Goal: Find specific page/section: Find specific page/section

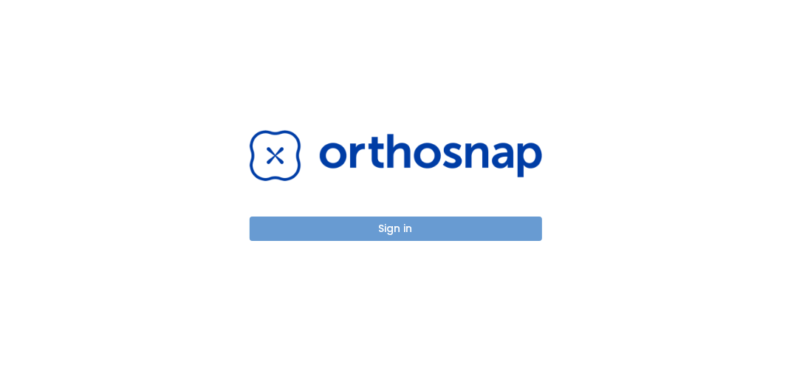
click at [405, 225] on button "Sign in" at bounding box center [396, 228] width 293 height 24
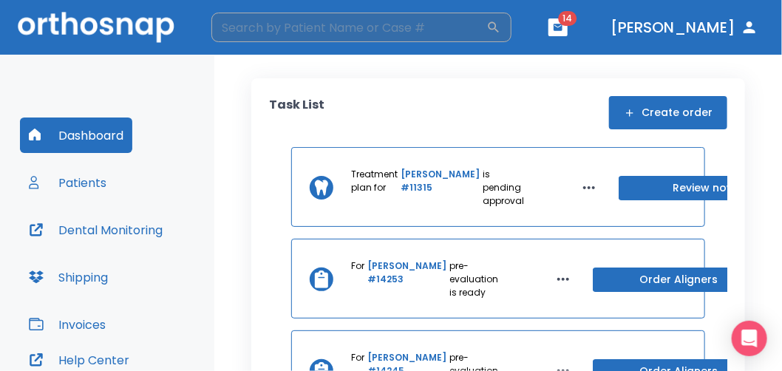
click at [360, 24] on input "search" at bounding box center [348, 28] width 275 height 30
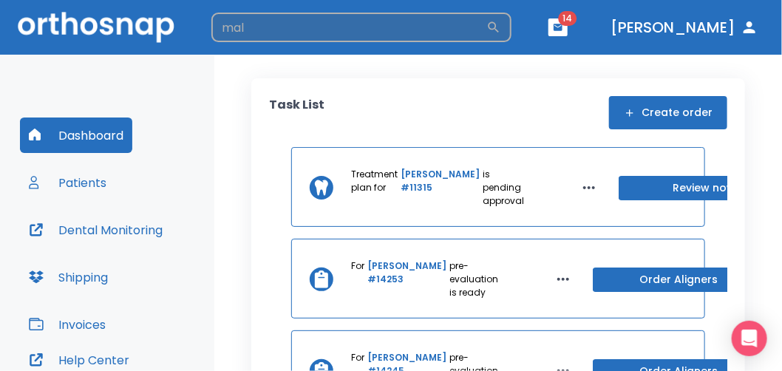
type input "mal"
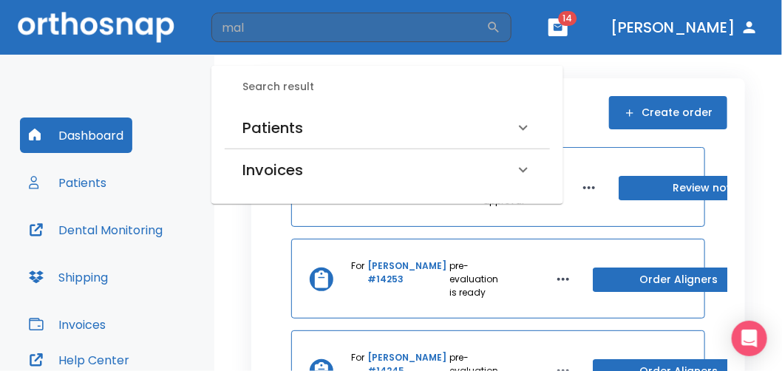
click at [281, 136] on h6 "Patients" at bounding box center [272, 128] width 61 height 24
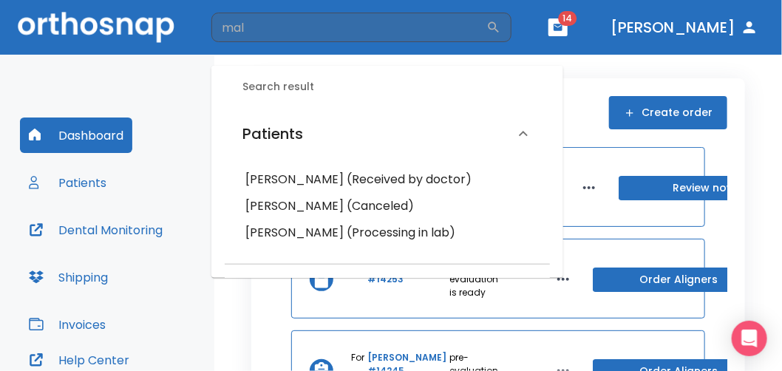
click at [315, 236] on h6 "[PERSON_NAME] (Processing in lab)" at bounding box center [387, 232] width 284 height 21
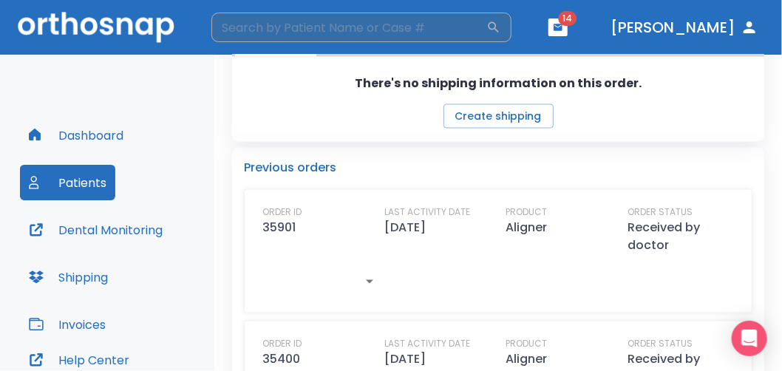
scroll to position [779, 0]
